Goal: Task Accomplishment & Management: Manage account settings

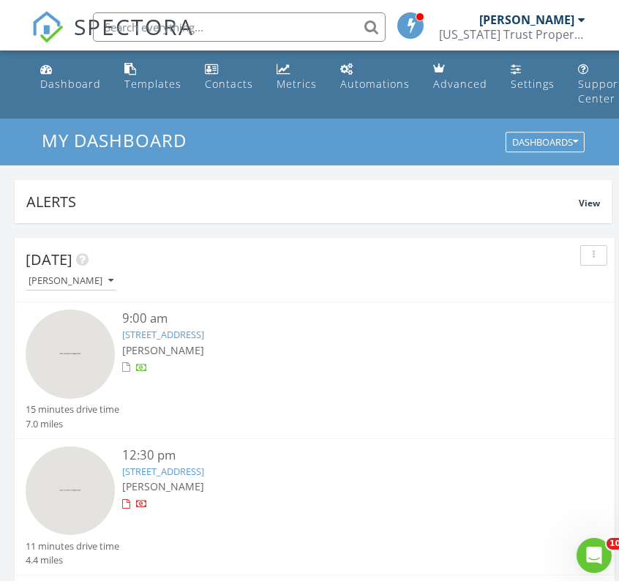
scroll to position [2504, 620]
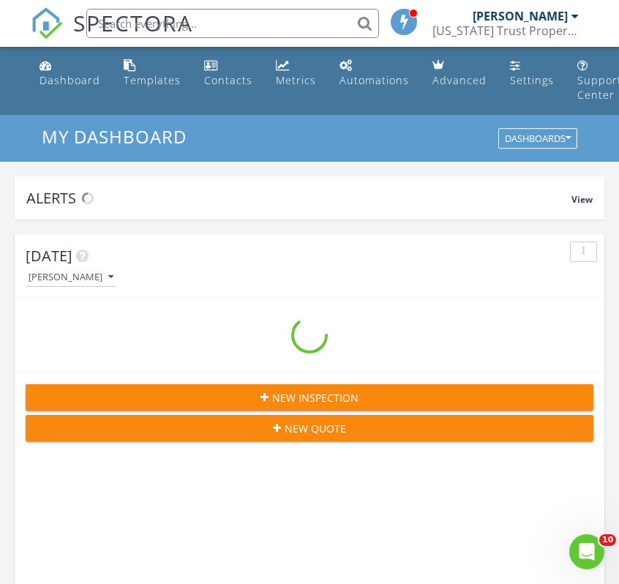
scroll to position [2504, 620]
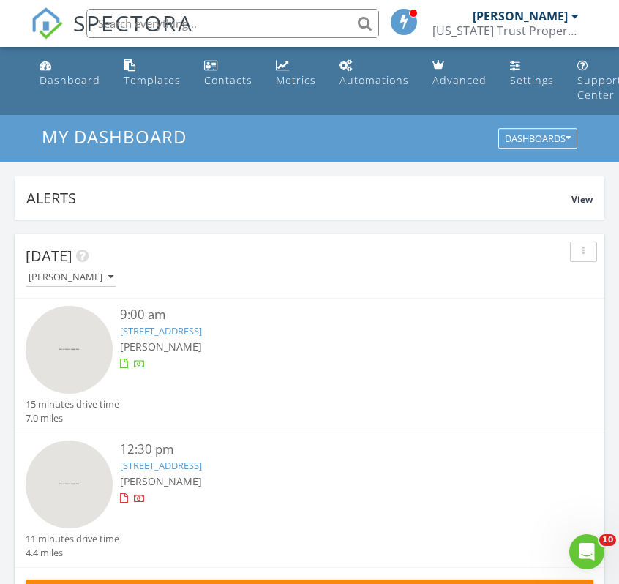
click at [150, 330] on link "6270 NE 49th St, Silver Springs, FL 34488" at bounding box center [161, 330] width 82 height 13
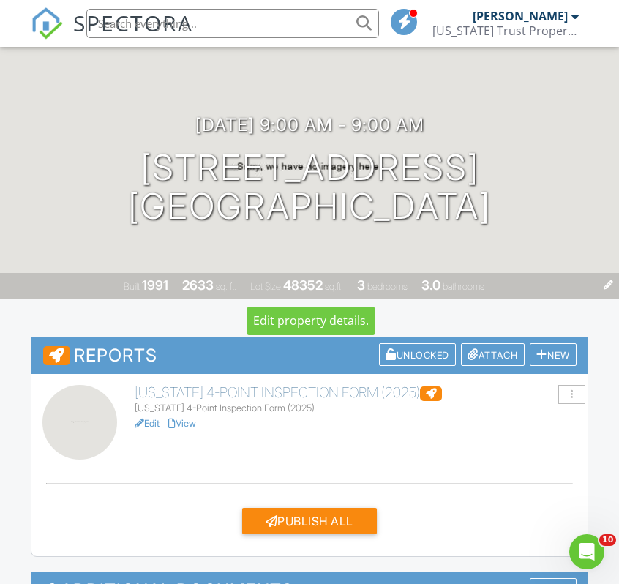
scroll to position [123, 0]
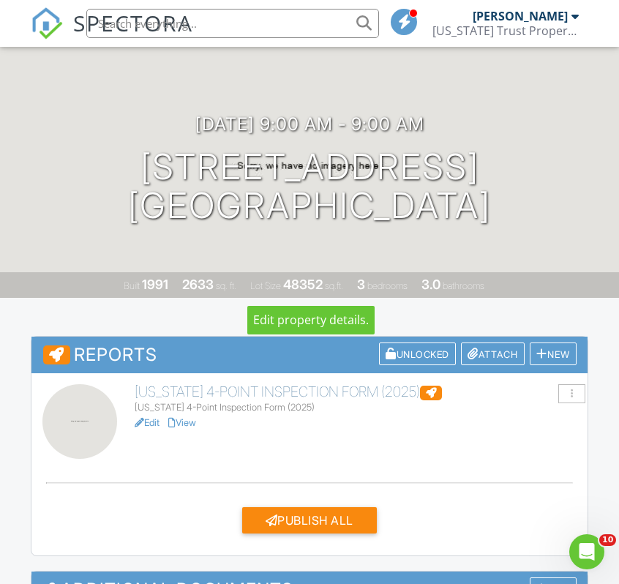
click at [143, 417] on link "Edit" at bounding box center [147, 422] width 25 height 11
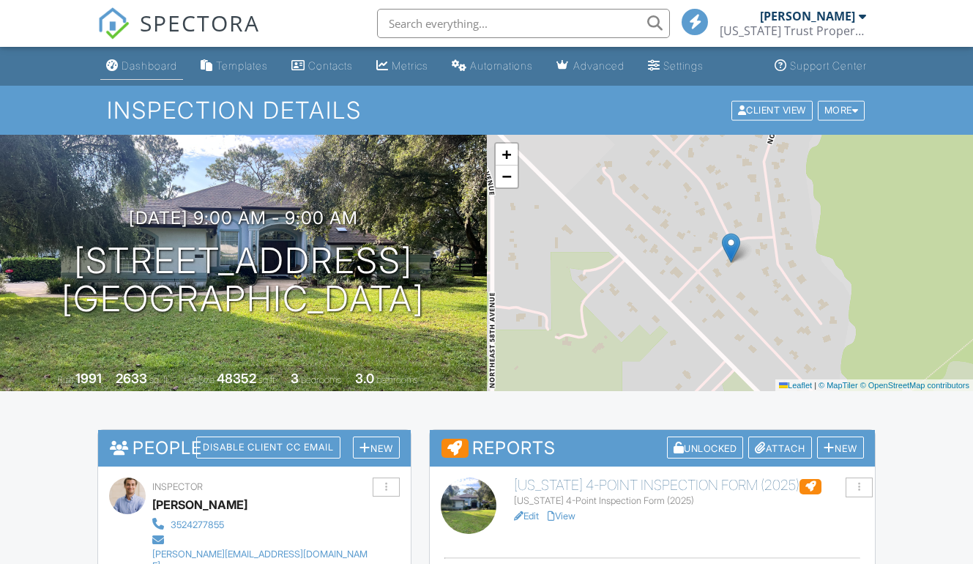
click at [160, 65] on div "Dashboard" at bounding box center [150, 65] width 56 height 12
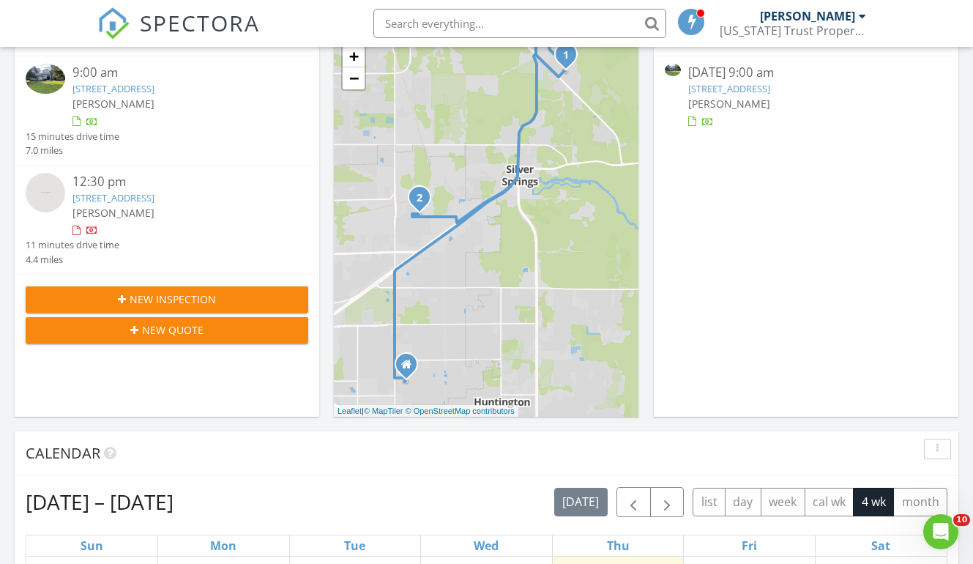
scroll to position [214, 0]
